Goal: Ask a question

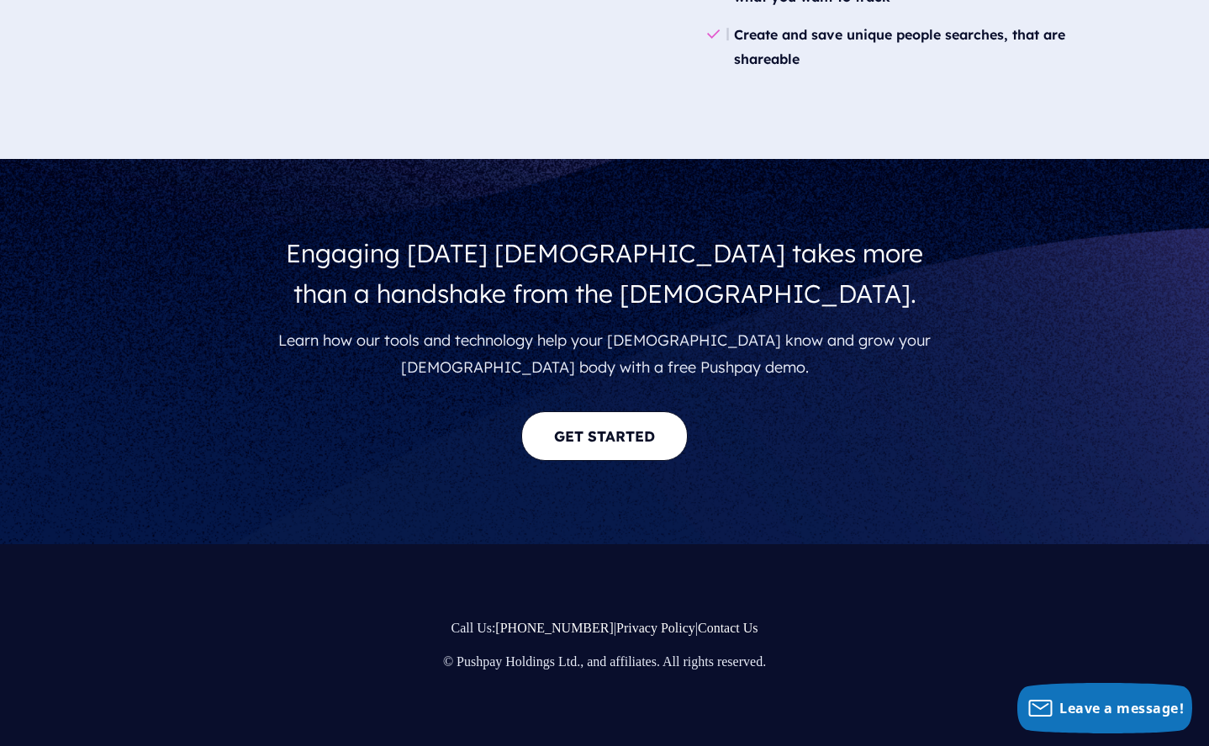
scroll to position [3007, 0]
click at [700, 631] on link "Contact Us" at bounding box center [728, 627] width 61 height 14
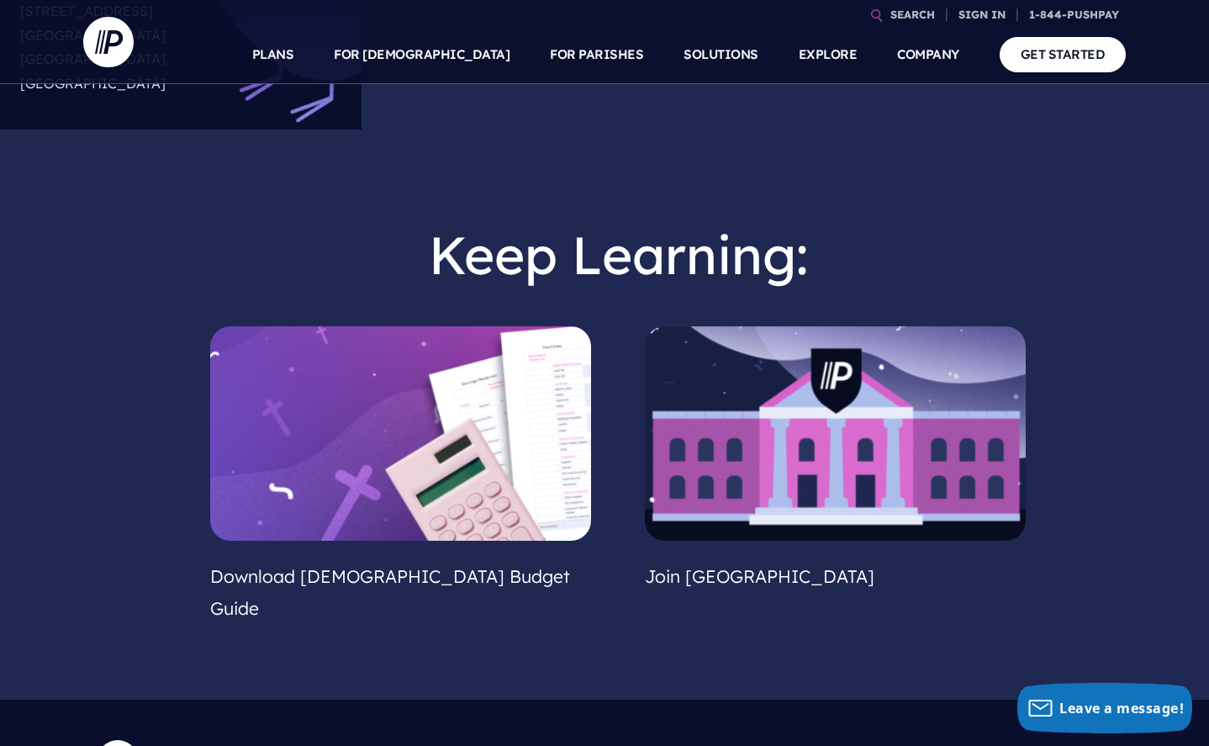
scroll to position [1252, 0]
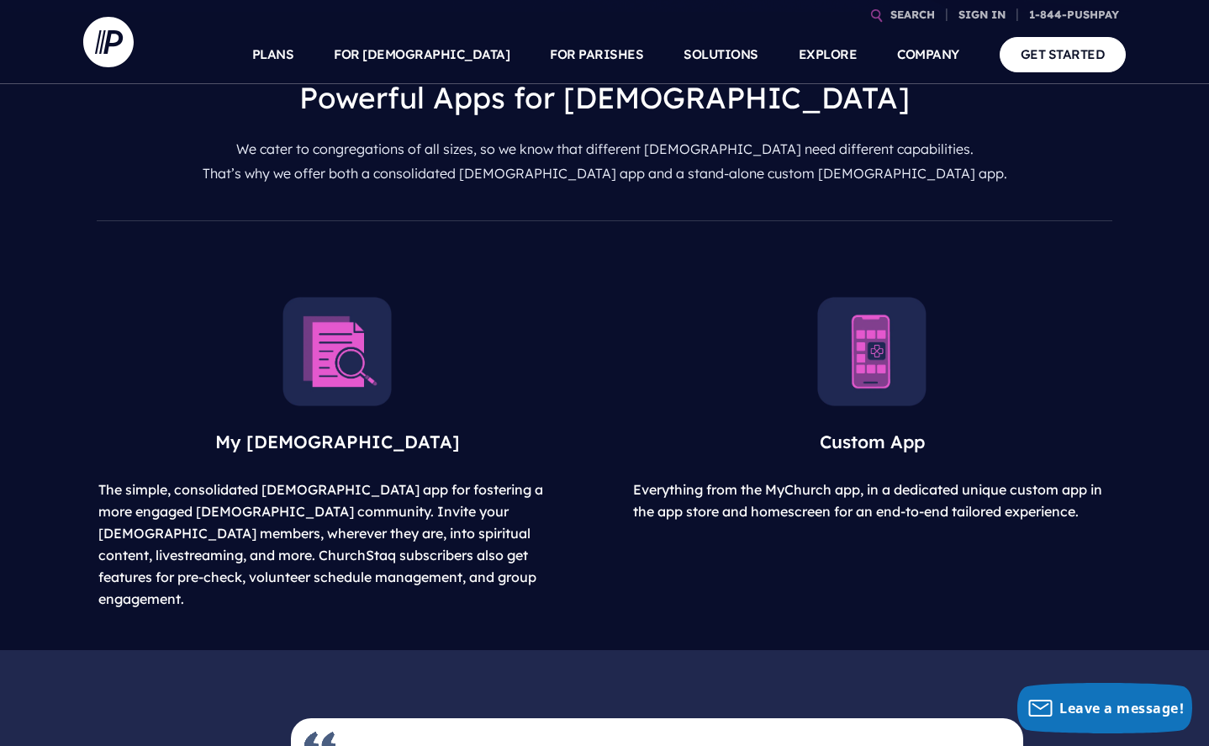
scroll to position [576, 0]
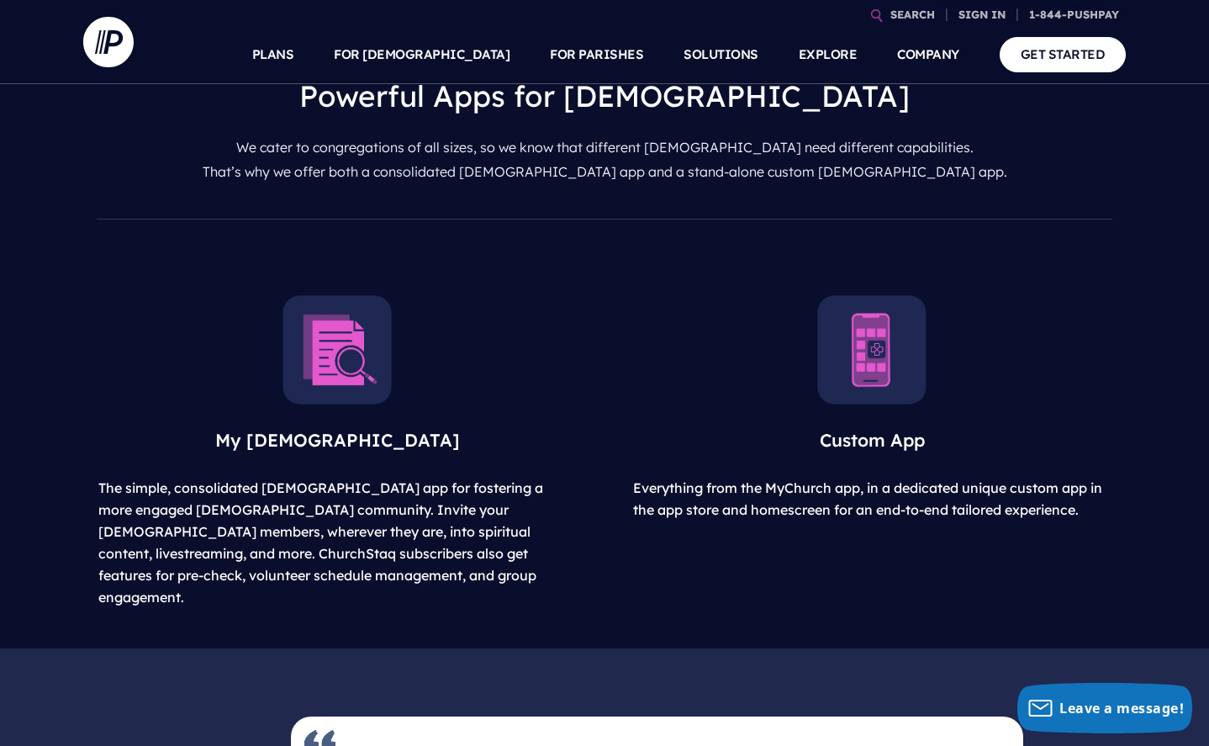
click at [322, 389] on img at bounding box center [337, 349] width 109 height 109
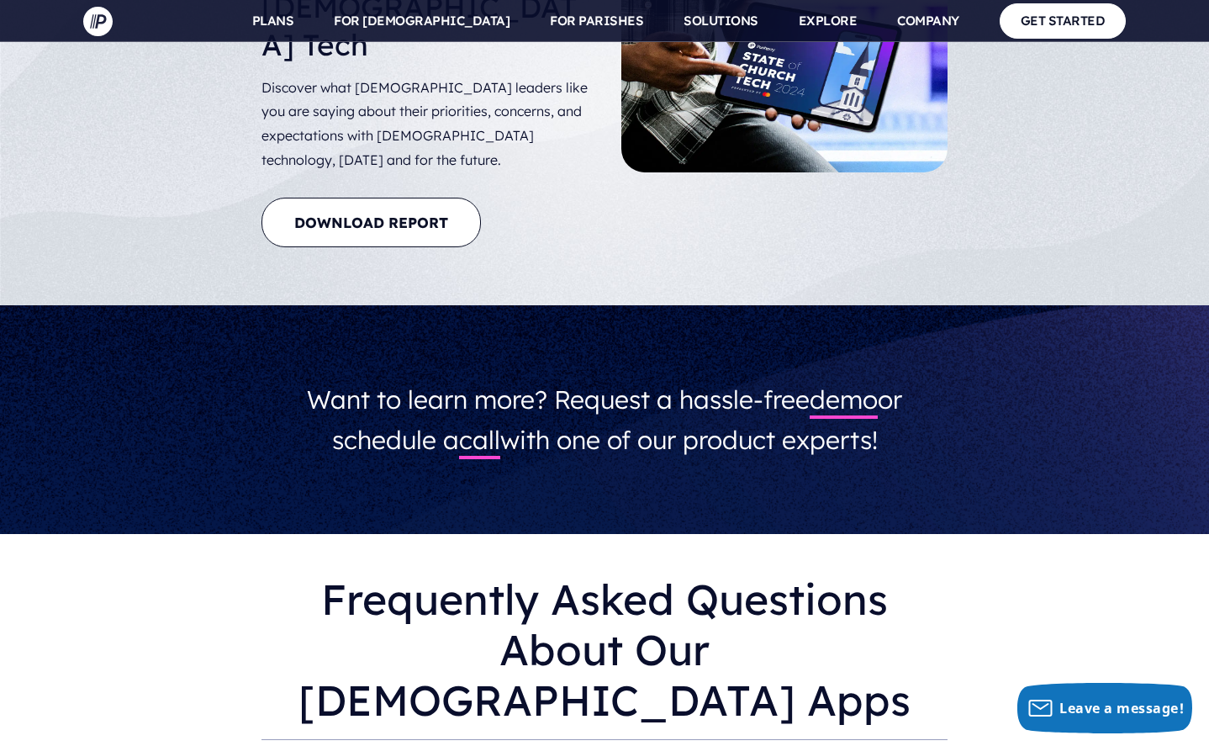
scroll to position [4861, 0]
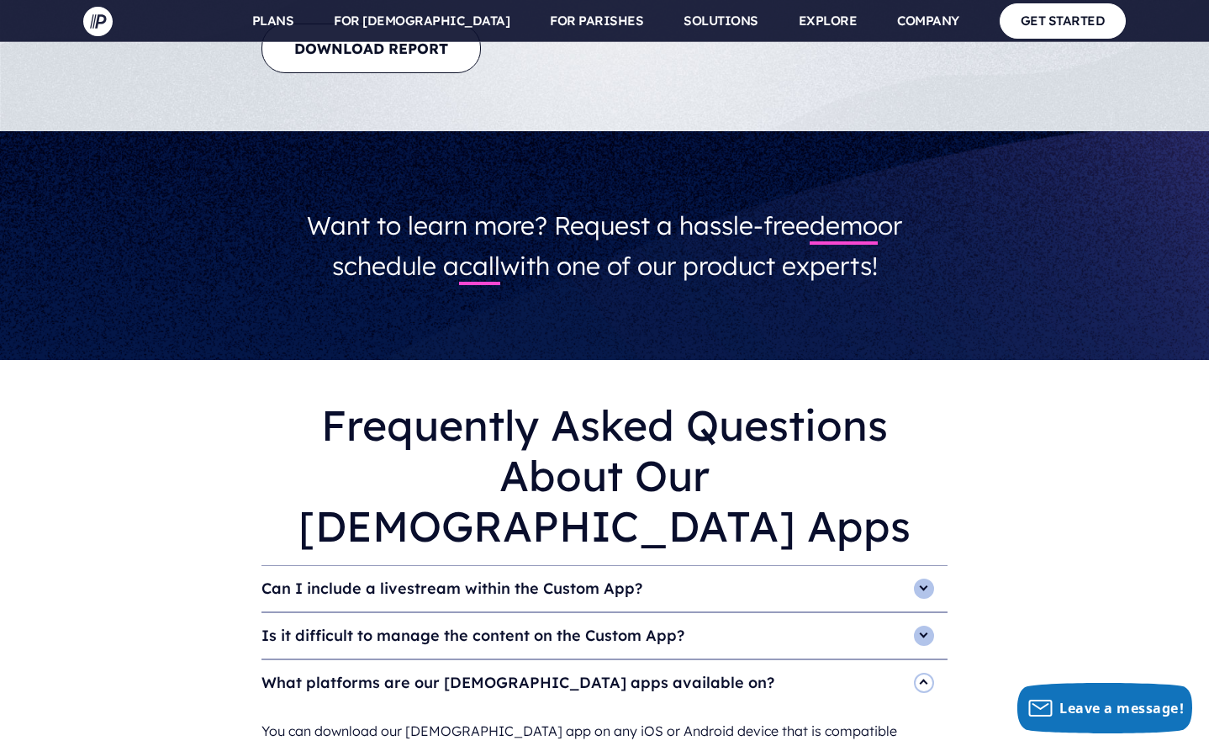
scroll to position [5019, 0]
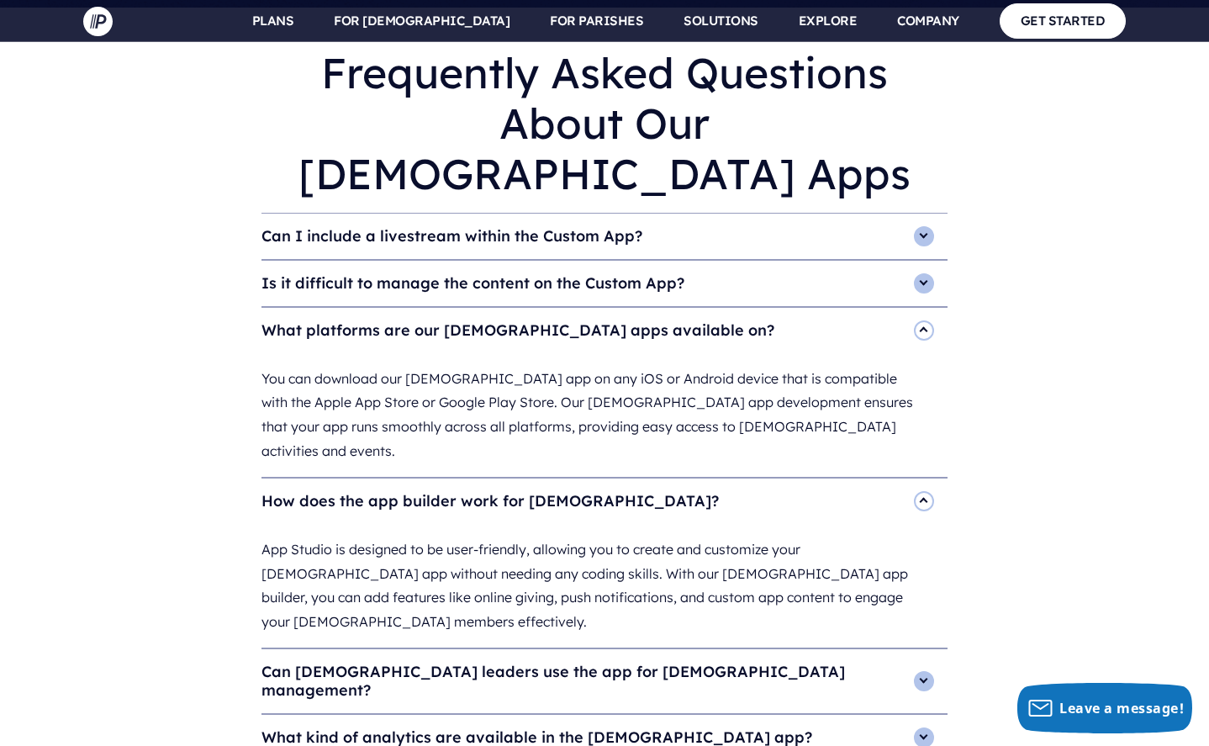
scroll to position [5372, 0]
click at [1049, 700] on rect "Leave a message!" at bounding box center [1041, 707] width 22 height 15
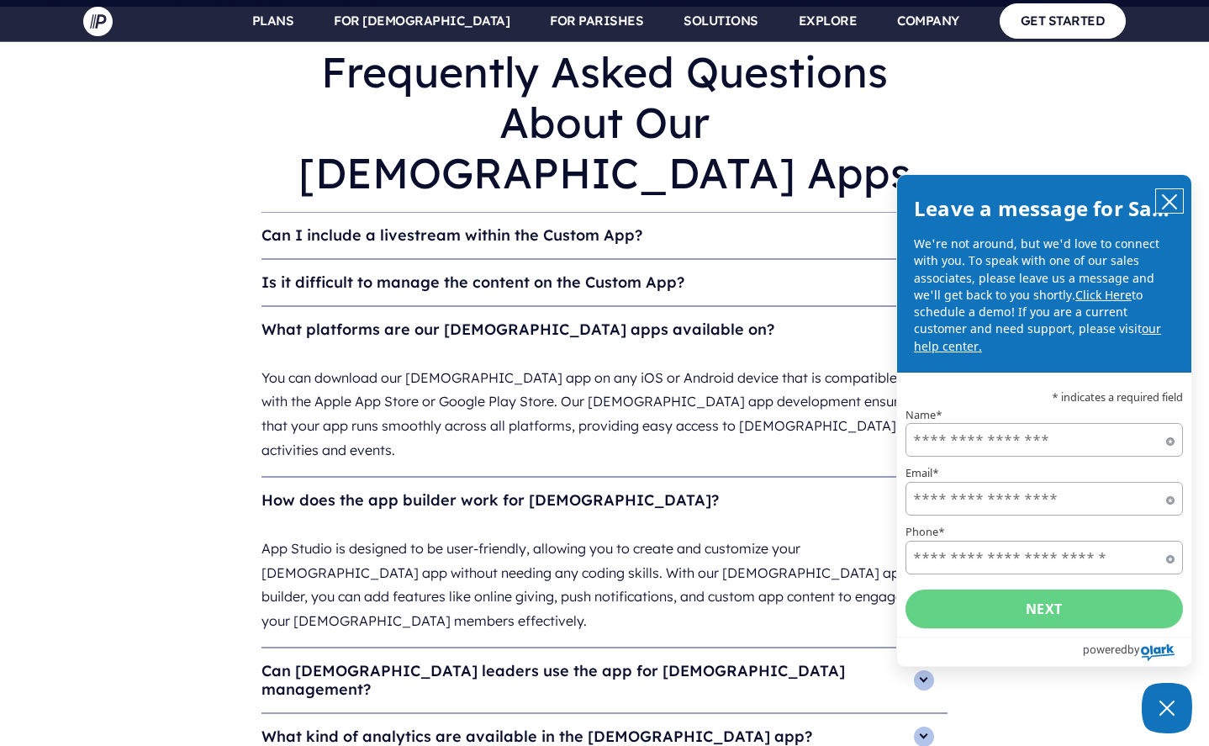
click at [1169, 209] on icon "close chatbox" at bounding box center [1169, 201] width 13 height 13
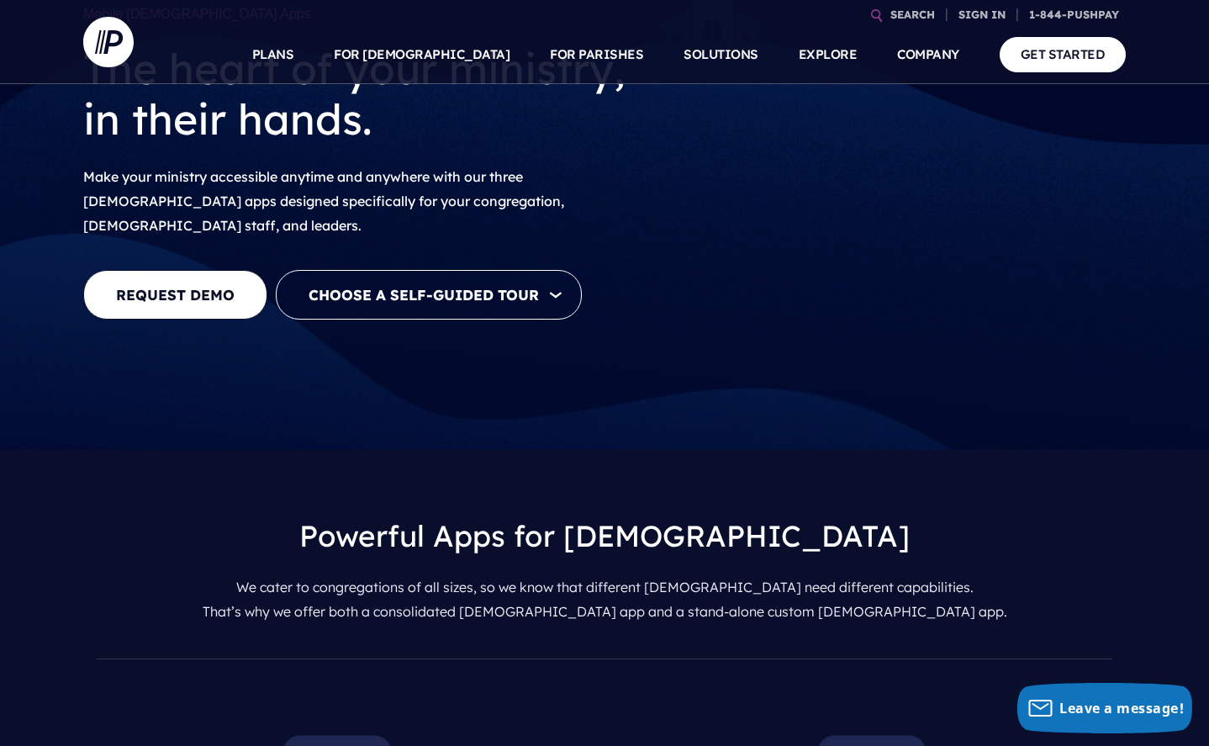
scroll to position [124, 0]
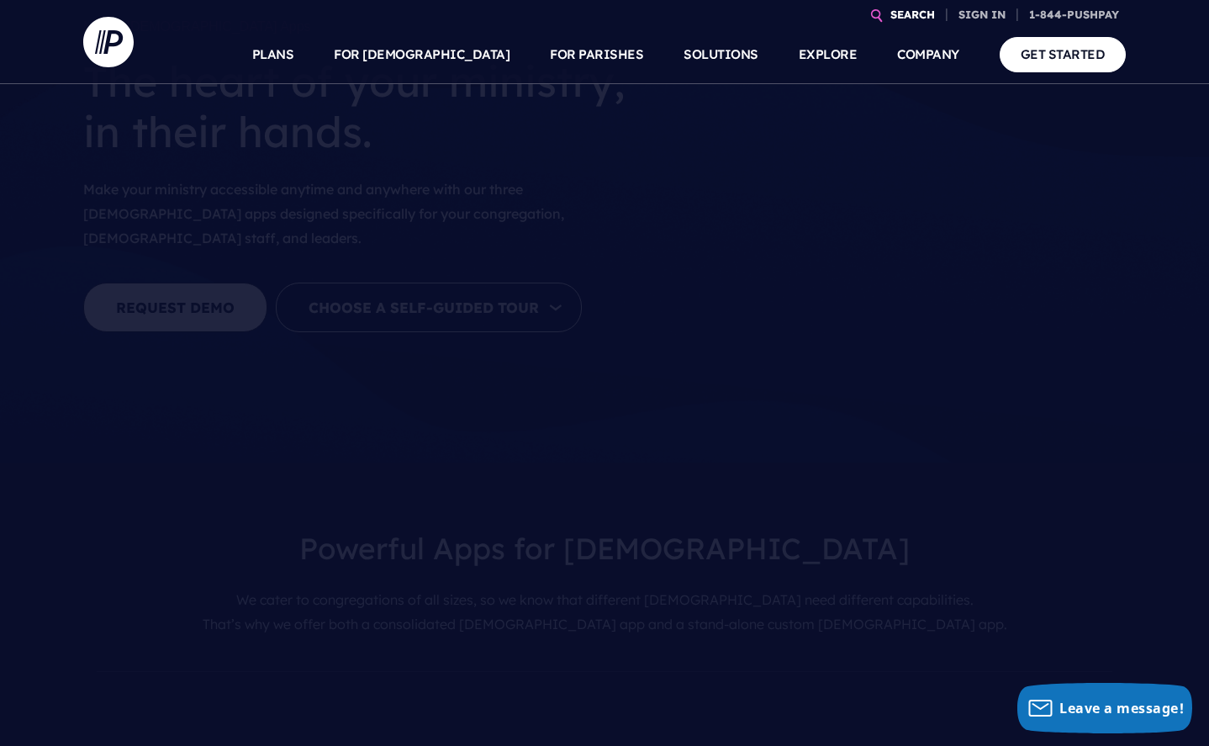
click at [911, 11] on link "SEARCH" at bounding box center [913, 14] width 58 height 29
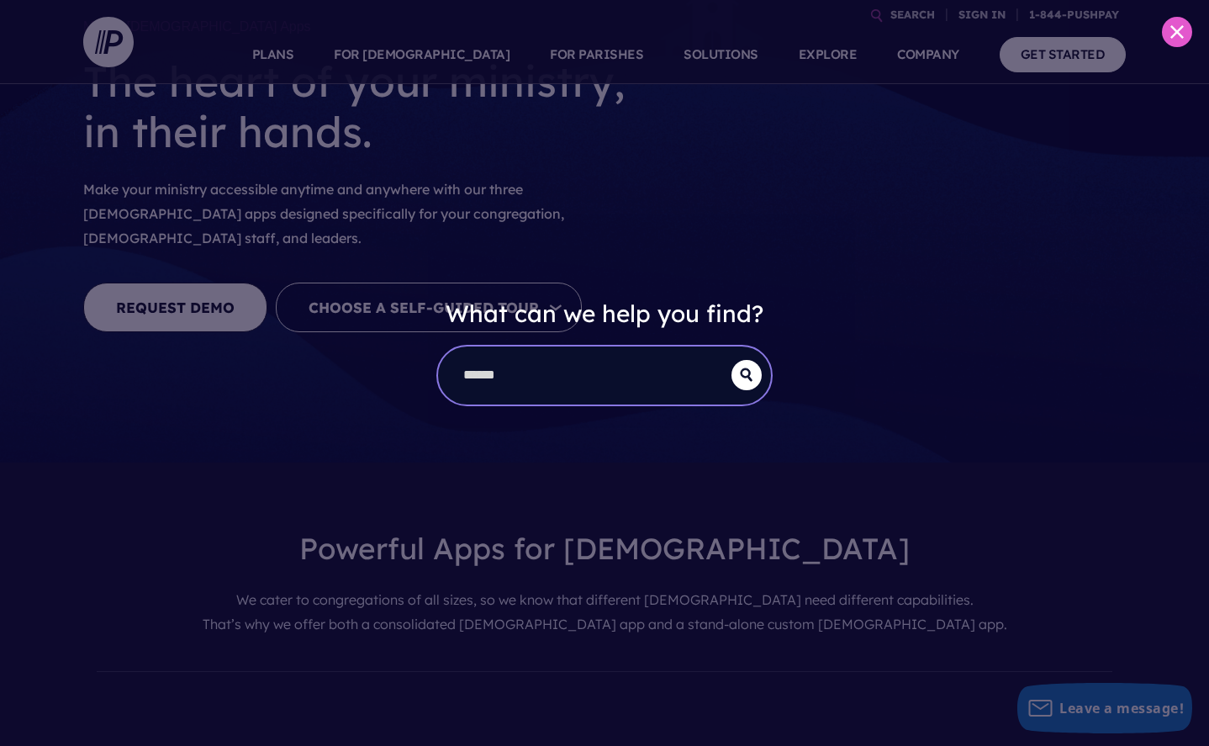
click at [567, 385] on input "search" at bounding box center [584, 375] width 293 height 58
type input "**********"
click at [747, 375] on button "submit" at bounding box center [746, 375] width 30 height 30
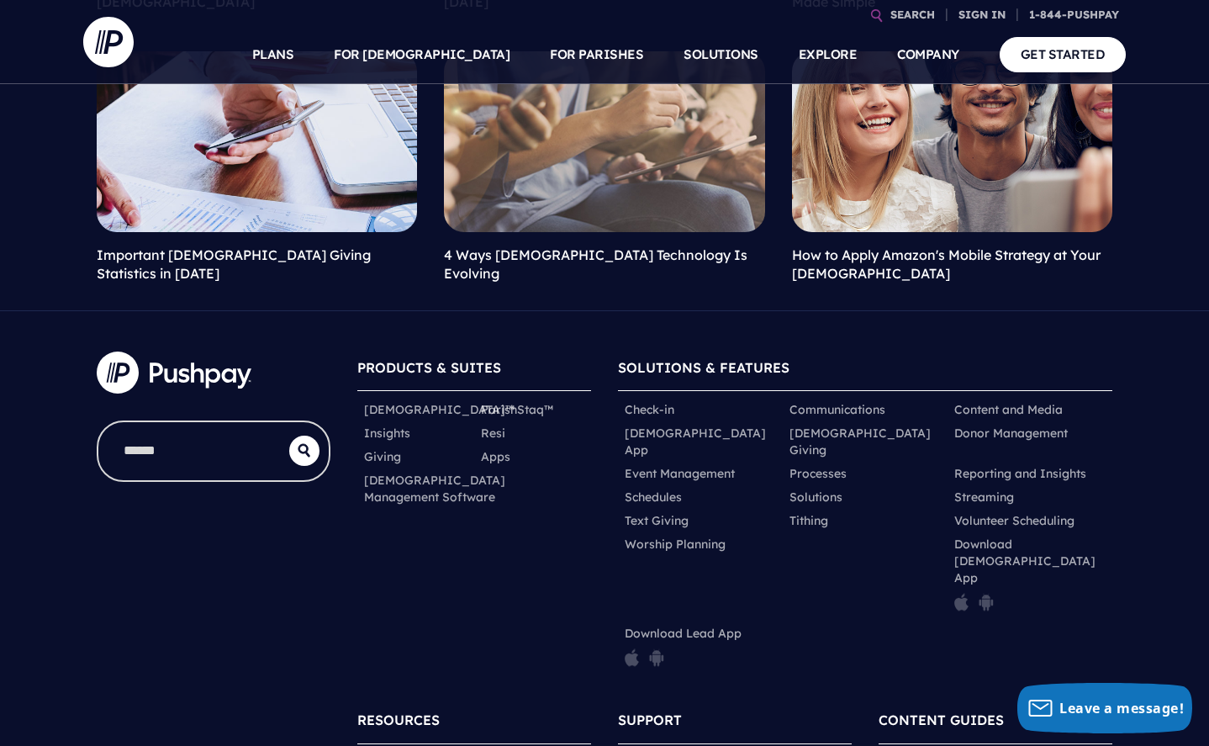
scroll to position [1334, 0]
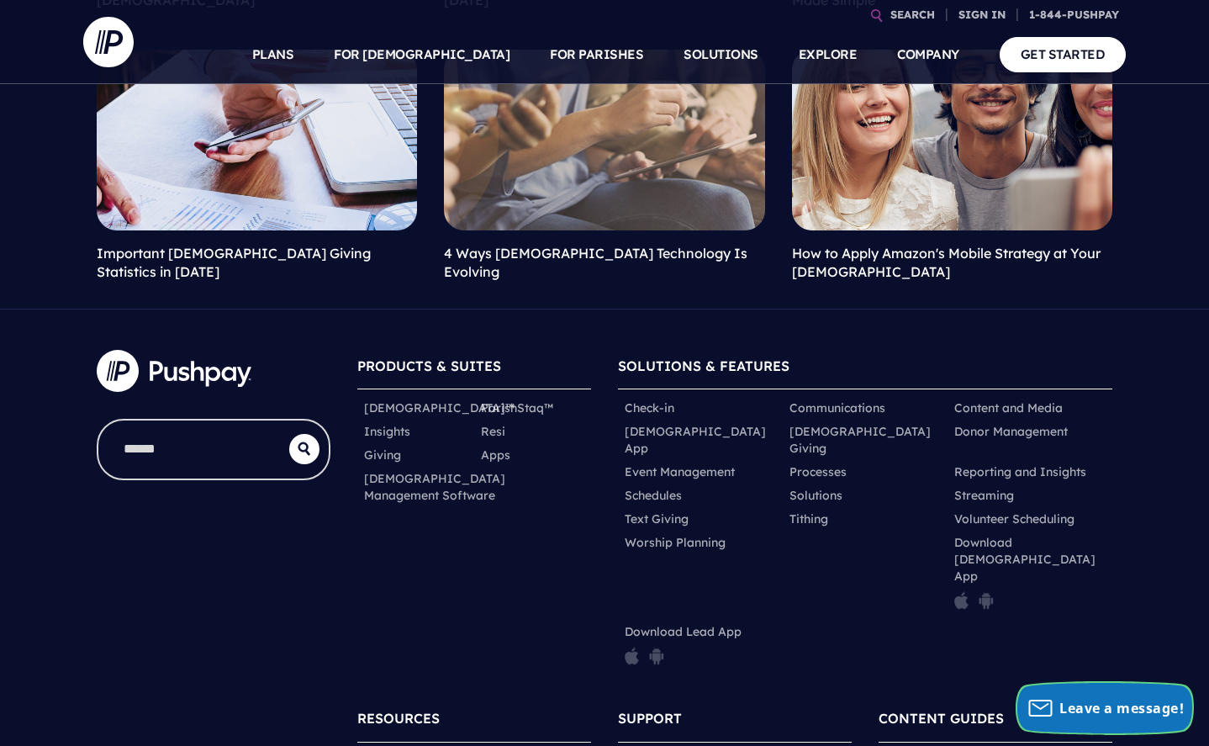
click at [1078, 704] on span "Leave a message!" at bounding box center [1121, 708] width 124 height 18
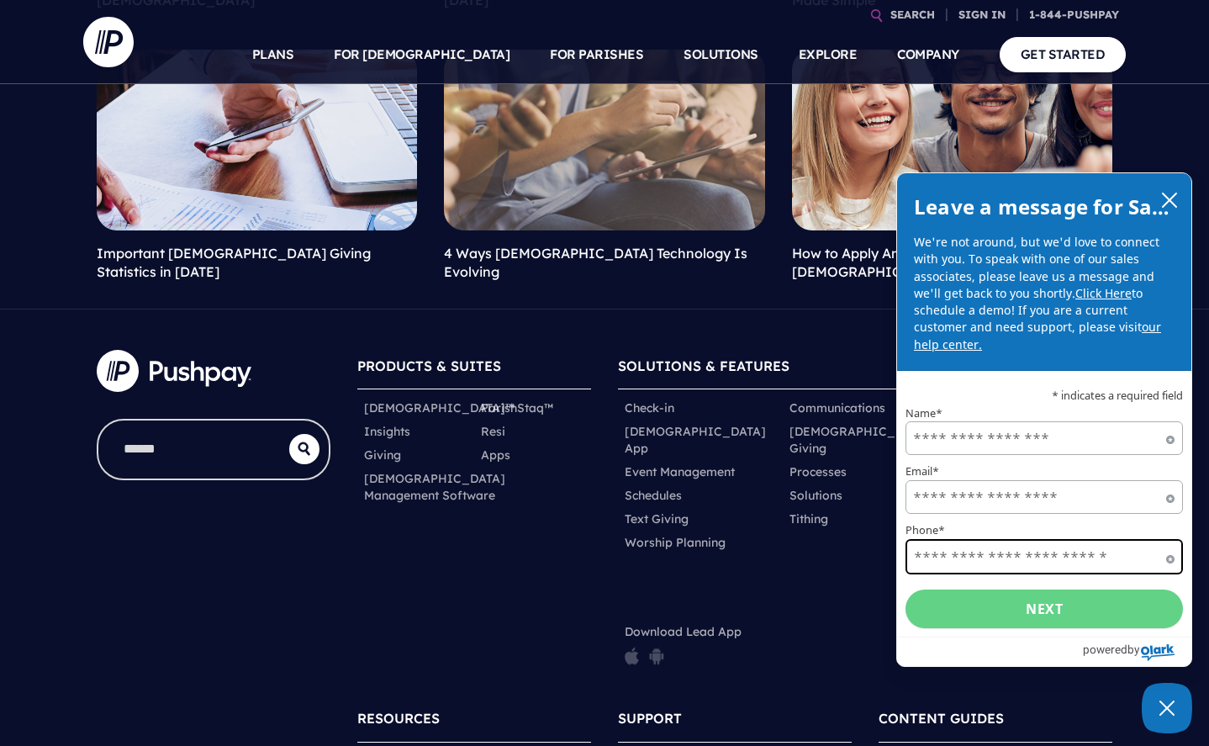
scroll to position [1347, 0]
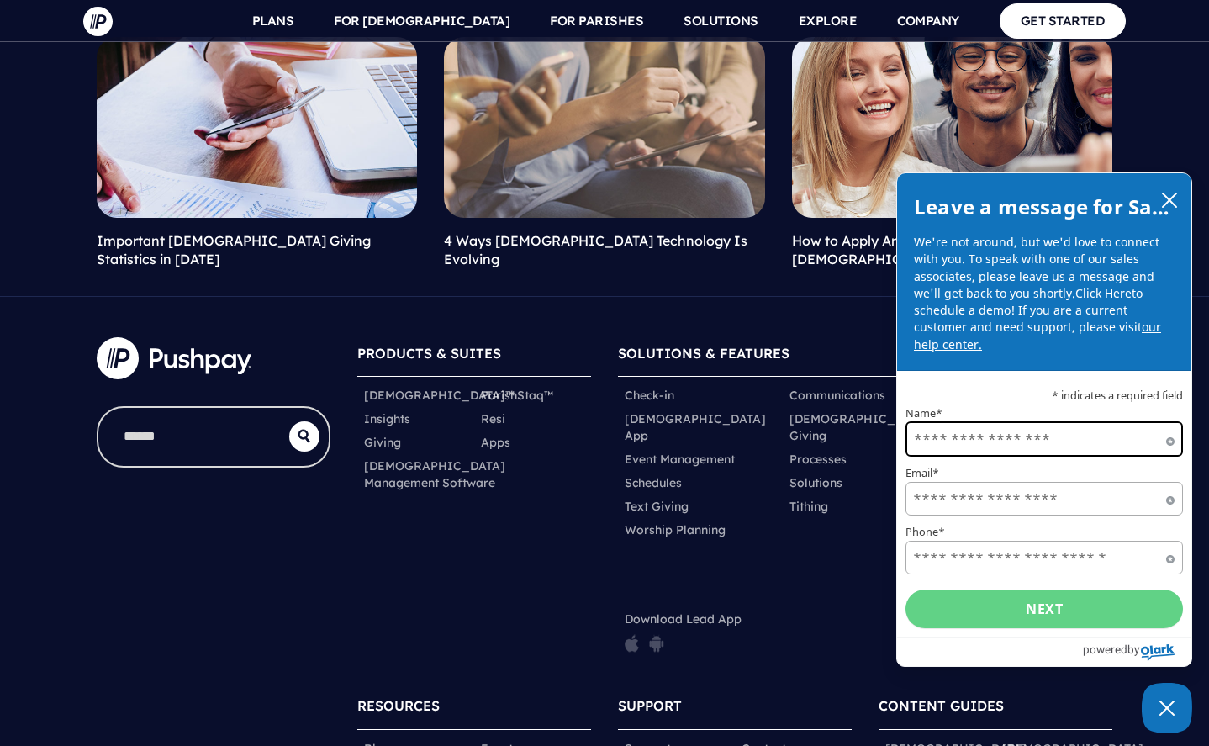
click at [980, 436] on input "Name*" at bounding box center [1044, 438] width 277 height 35
type input "*"
type input "***"
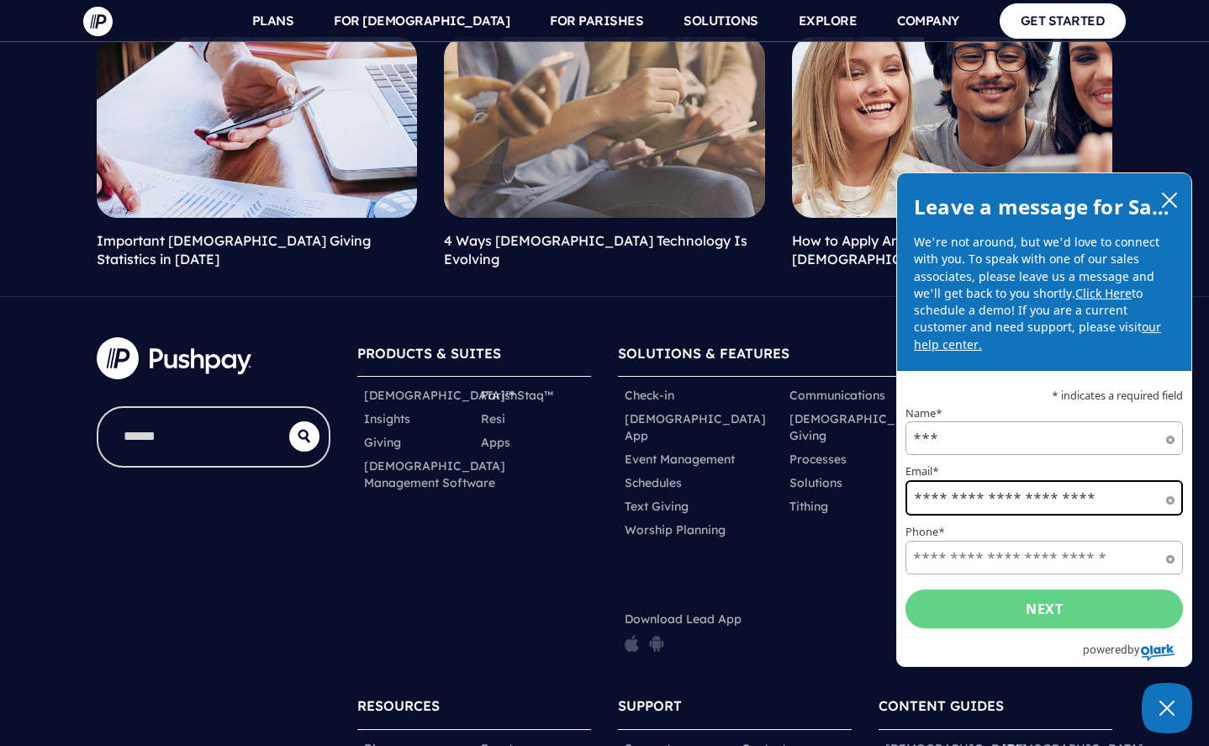
type input "**********"
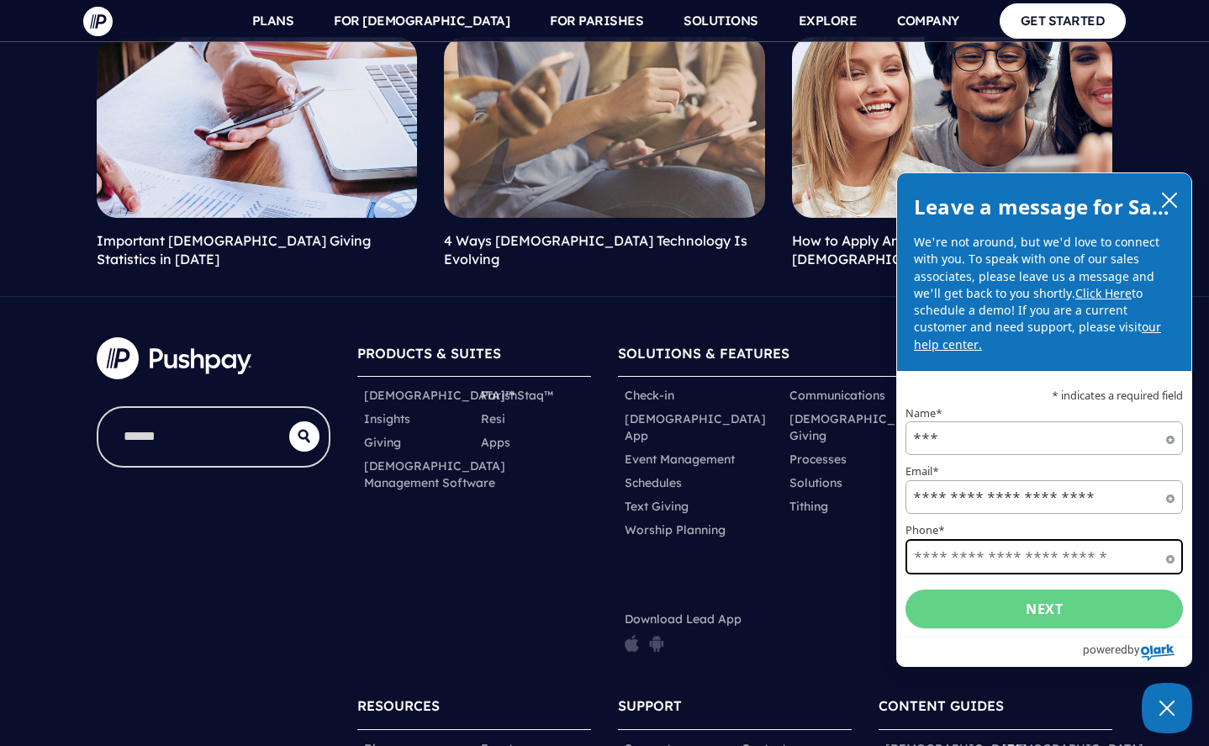
click at [971, 559] on input "Phone*" at bounding box center [1044, 556] width 277 height 35
type input "**********"
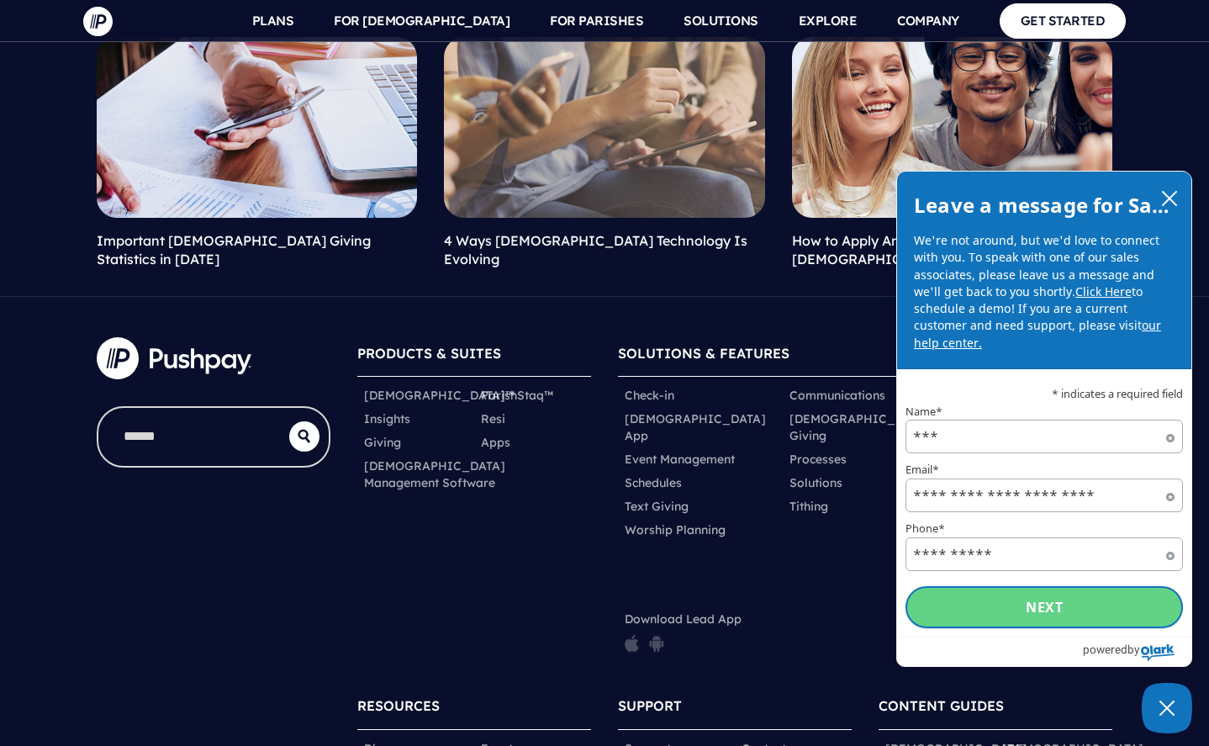
click at [990, 603] on button "Next" at bounding box center [1044, 607] width 277 height 42
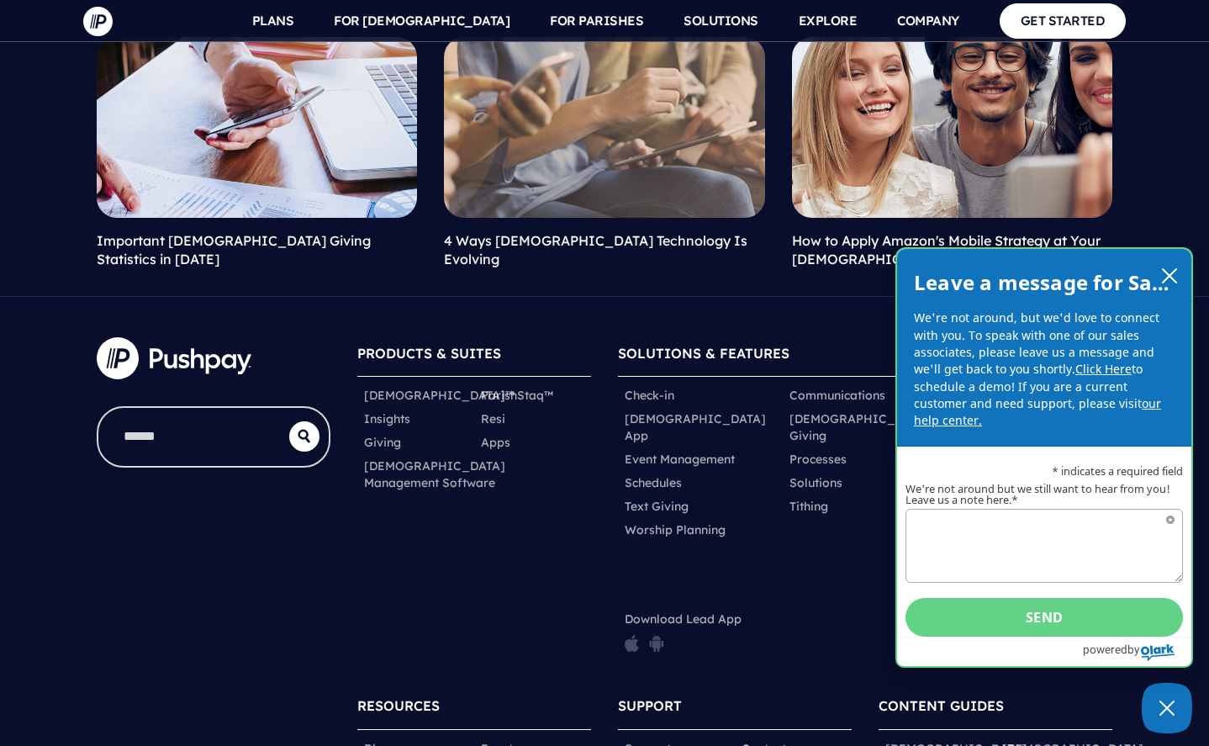
click at [1154, 408] on link "our help center." at bounding box center [1037, 411] width 247 height 33
